Goal: Information Seeking & Learning: Learn about a topic

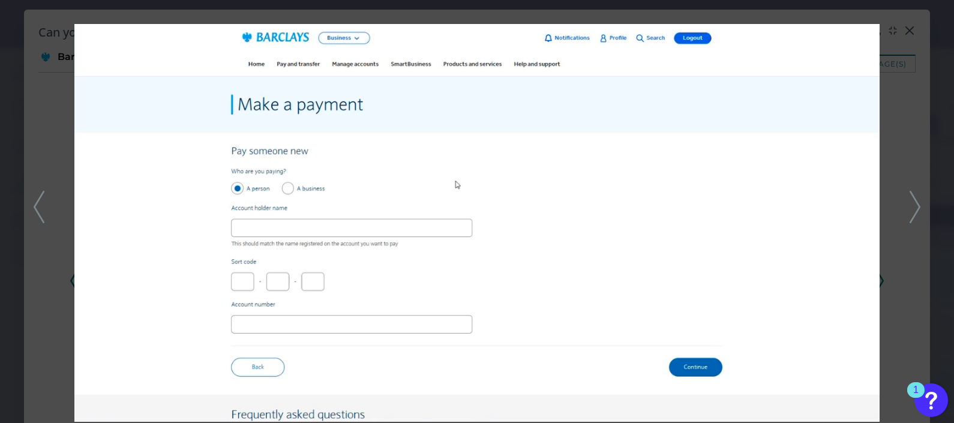
scroll to position [4116, 0]
click at [953, 64] on html "Digital Banking Analyzer by Curinos VL Desktop Servicing Business Bank Account …" at bounding box center [477, 211] width 954 height 423
click at [916, 44] on div at bounding box center [477, 211] width 954 height 423
click at [911, 28] on div "Can you pay a bill? Barclays Screenshots correct as of: [DATE] image(s) 2025 - …" at bounding box center [477, 259] width 906 height 498
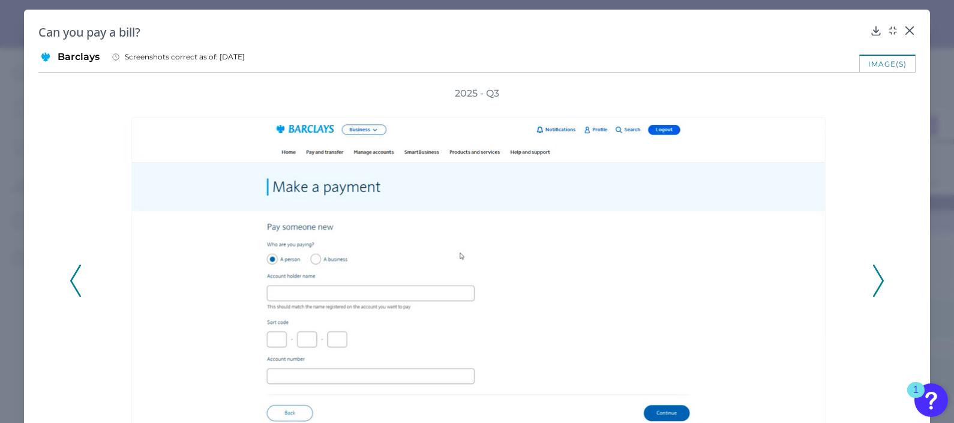
drag, startPoint x: 911, startPoint y: 28, endPoint x: 905, endPoint y: 30, distance: 6.3
click at [906, 30] on div "Can you pay a bill? Barclays Screenshots correct as of: [DATE] image(s) 2025 - …" at bounding box center [477, 259] width 906 height 498
drag, startPoint x: 905, startPoint y: 30, endPoint x: 898, endPoint y: 35, distance: 8.7
click at [898, 35] on div "Can you pay a bill?" at bounding box center [476, 32] width 877 height 16
click at [906, 32] on icon at bounding box center [909, 30] width 7 height 7
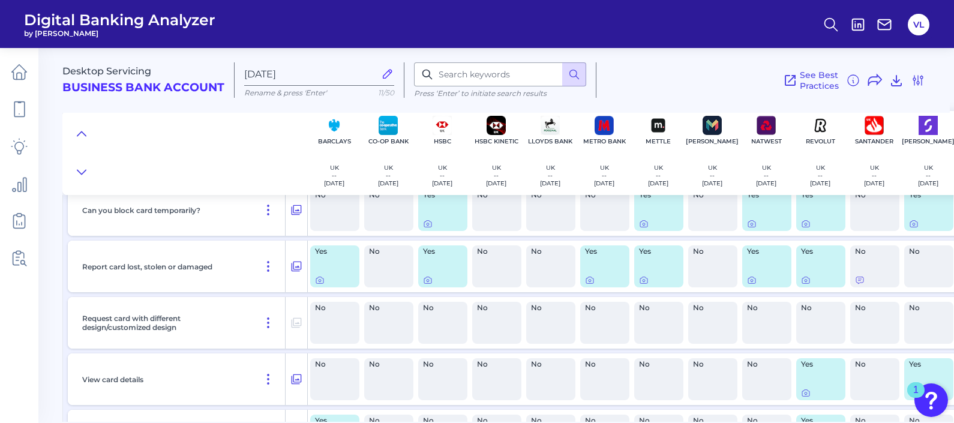
scroll to position [7708, 0]
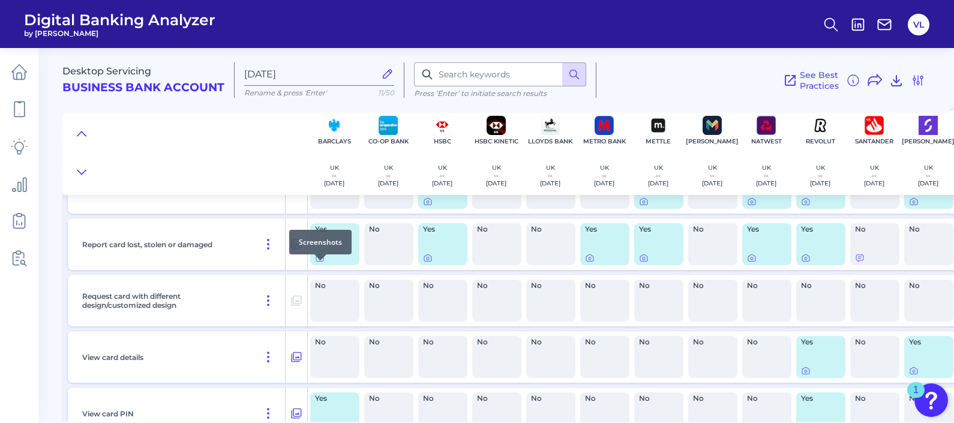
click at [324, 263] on icon at bounding box center [320, 258] width 10 height 10
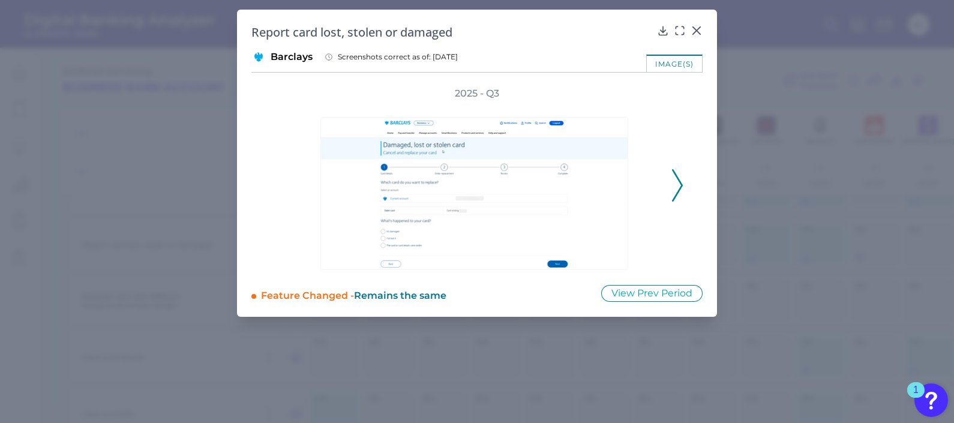
click at [680, 170] on polyline at bounding box center [677, 185] width 9 height 31
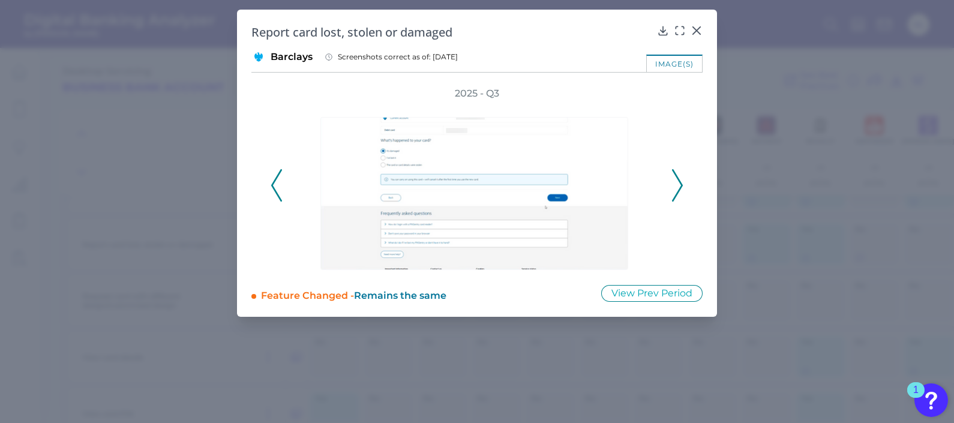
click at [674, 188] on icon at bounding box center [677, 185] width 11 height 32
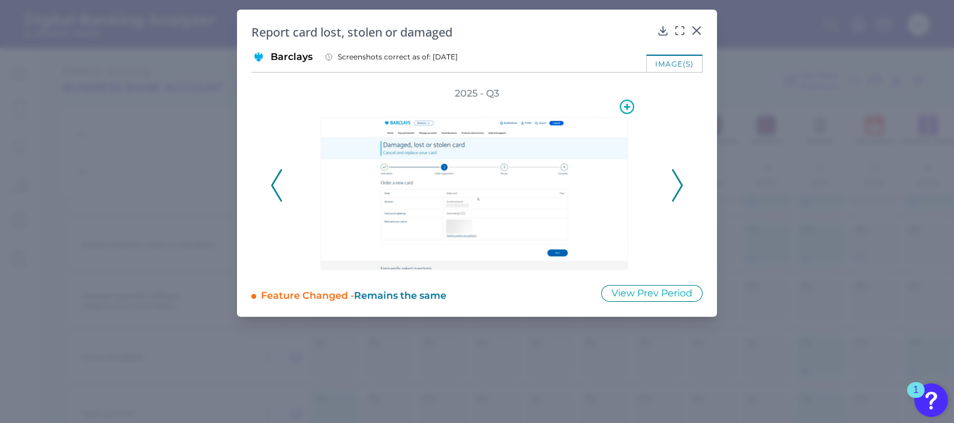
click at [678, 33] on body "Digital Banking Analyzer by Curinos VL Desktop Servicing Business Bank Account …" at bounding box center [477, 211] width 954 height 423
click at [683, 34] on div at bounding box center [680, 39] width 12 height 12
click at [681, 32] on icon at bounding box center [680, 31] width 12 height 12
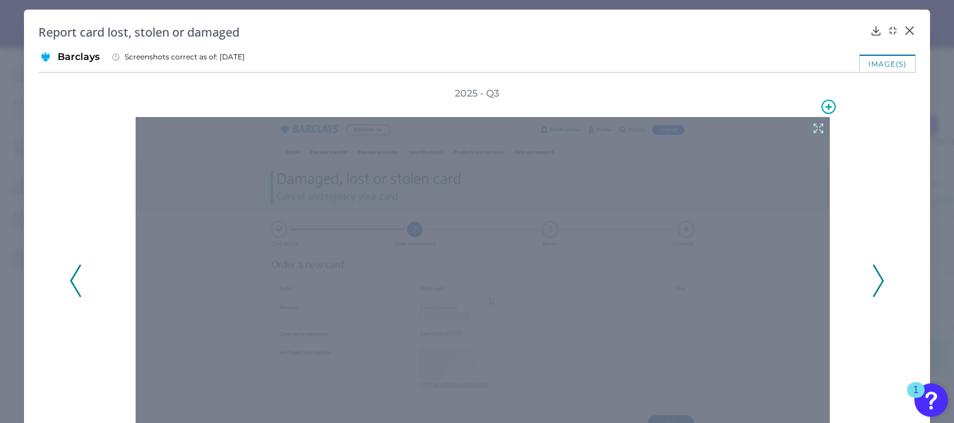
click at [812, 127] on icon at bounding box center [818, 128] width 13 height 13
